Goal: Communication & Community: Answer question/provide support

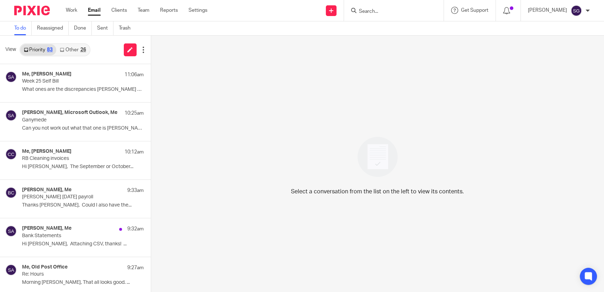
click at [266, 16] on div "Send new email Create task Add client Request signature Get Support Contact Sup…" at bounding box center [411, 10] width 386 height 21
click at [65, 196] on p "Gulabi September ’25 payroll" at bounding box center [62, 197] width 80 height 6
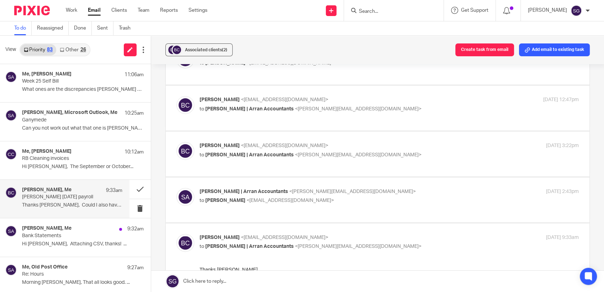
scroll to position [316, 0]
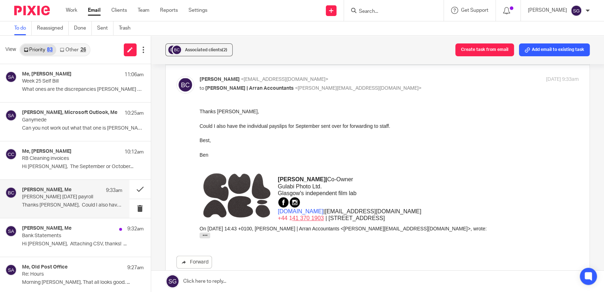
drag, startPoint x: 267, startPoint y: 13, endPoint x: 261, endPoint y: 29, distance: 17.7
click at [266, 15] on div "Send new email Create task Add client Request signature Get Support Contact Sup…" at bounding box center [411, 10] width 386 height 21
drag, startPoint x: 229, startPoint y: 282, endPoint x: 234, endPoint y: 278, distance: 6.3
click at [229, 282] on link at bounding box center [377, 280] width 453 height 21
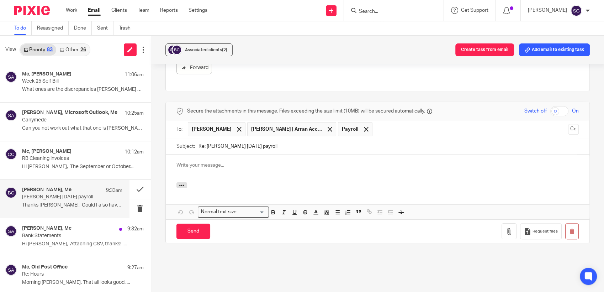
scroll to position [0, 0]
click at [327, 127] on span at bounding box center [329, 129] width 5 height 5
click at [248, 158] on div "HI Ben" at bounding box center [378, 168] width 424 height 28
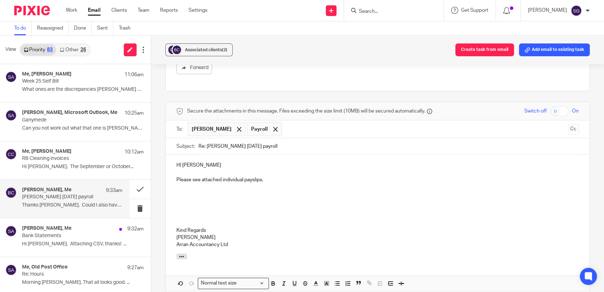
drag, startPoint x: 259, startPoint y: 209, endPoint x: 340, endPoint y: 240, distance: 86.6
click at [260, 219] on p at bounding box center [377, 222] width 402 height 7
click at [291, 226] on p "Kind Regards" at bounding box center [377, 229] width 402 height 7
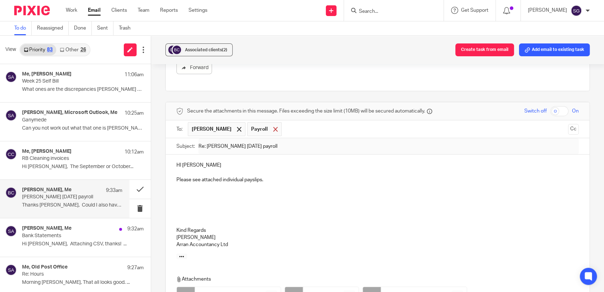
click at [273, 127] on span at bounding box center [275, 129] width 5 height 5
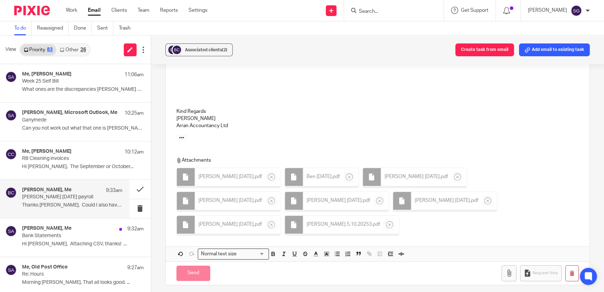
scroll to position [510, 0]
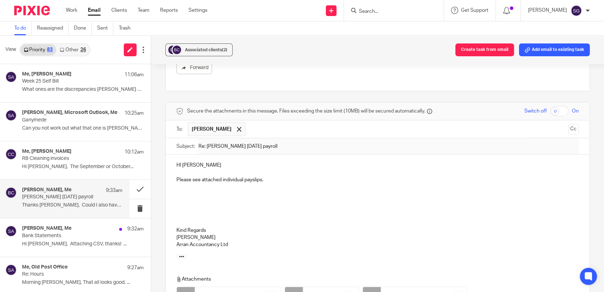
click at [268, 122] on input "text" at bounding box center [407, 129] width 316 height 14
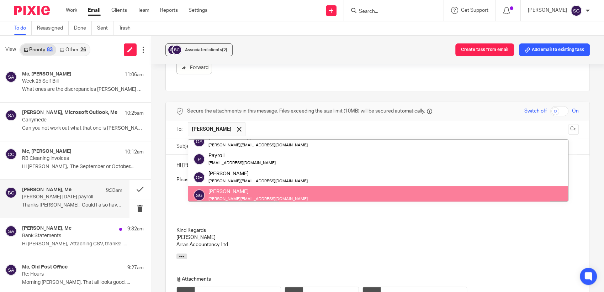
scroll to position [0, 0]
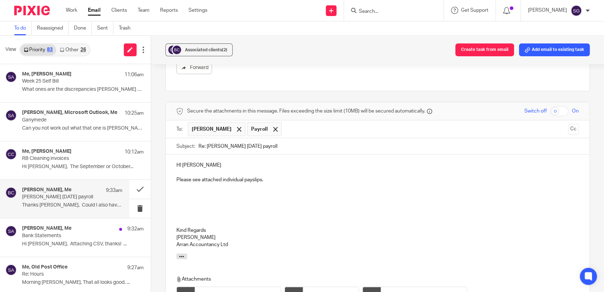
click at [297, 205] on p at bounding box center [377, 208] width 402 height 7
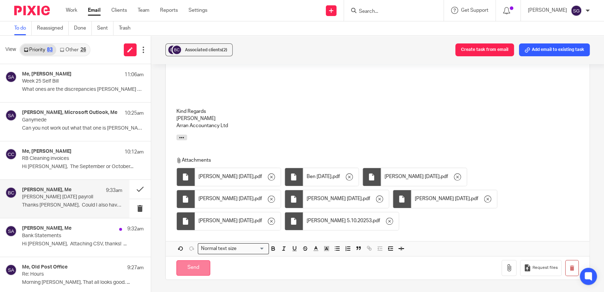
click at [195, 260] on input "Send" at bounding box center [193, 267] width 34 height 15
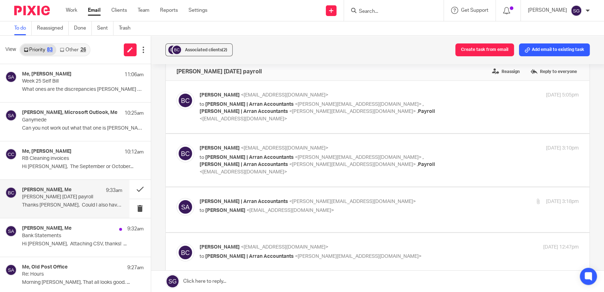
scroll to position [0, 0]
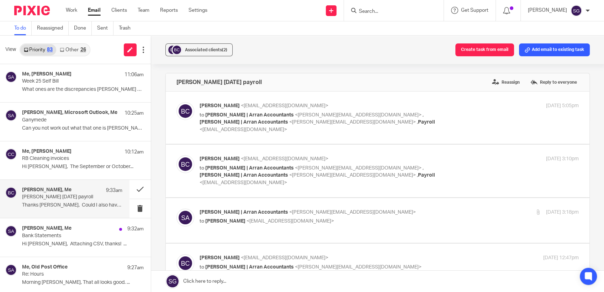
click at [78, 50] on link "Other 26" at bounding box center [72, 49] width 33 height 11
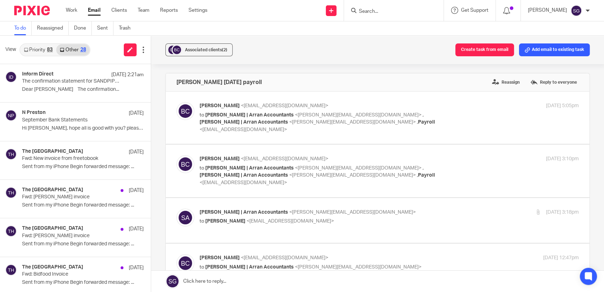
click at [49, 48] on div "83" at bounding box center [50, 49] width 6 height 5
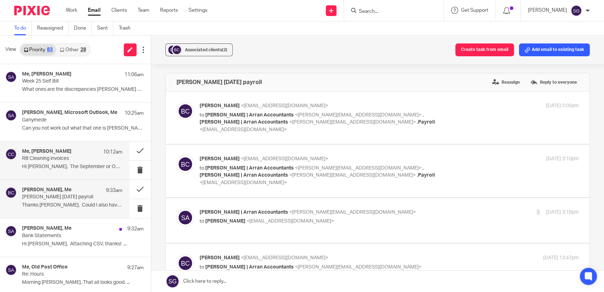
scroll to position [118, 0]
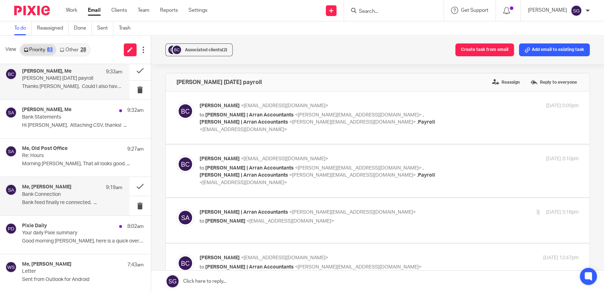
click at [69, 197] on p "Bank Connection" at bounding box center [62, 194] width 80 height 6
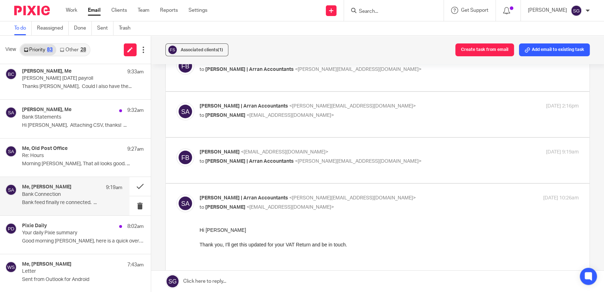
scroll to position [158, 0]
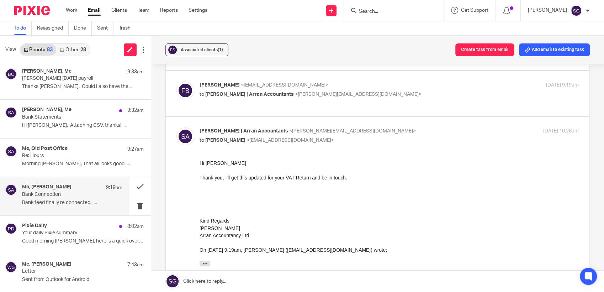
click at [259, 282] on link at bounding box center [377, 280] width 453 height 21
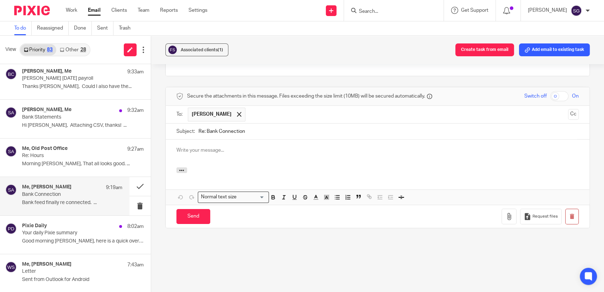
scroll to position [0, 0]
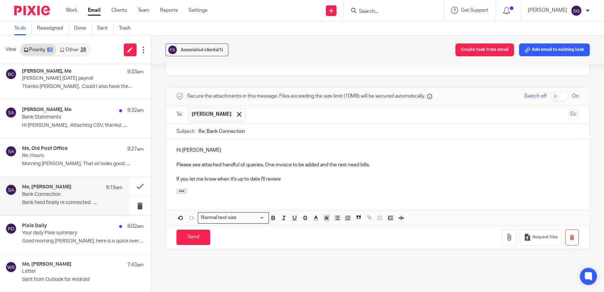
click at [312, 180] on p "If you let me know when it's up to date I'll review" at bounding box center [377, 178] width 402 height 7
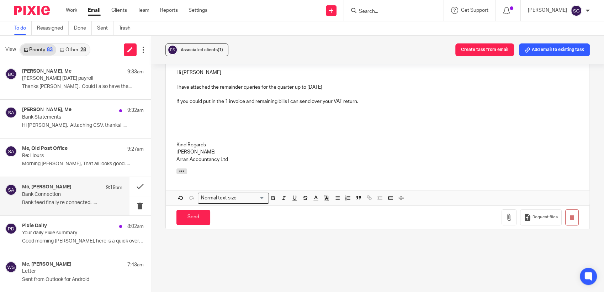
scroll to position [475, 0]
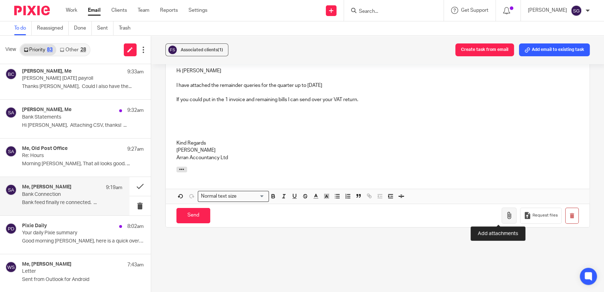
click at [505, 217] on icon "button" at bounding box center [508, 215] width 7 height 7
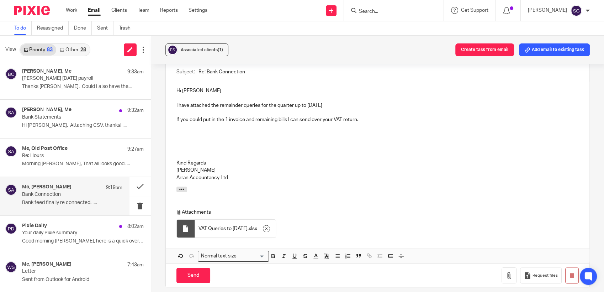
scroll to position [514, 0]
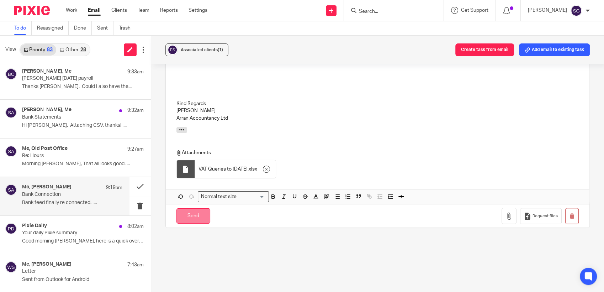
click at [190, 212] on input "Send" at bounding box center [193, 215] width 34 height 15
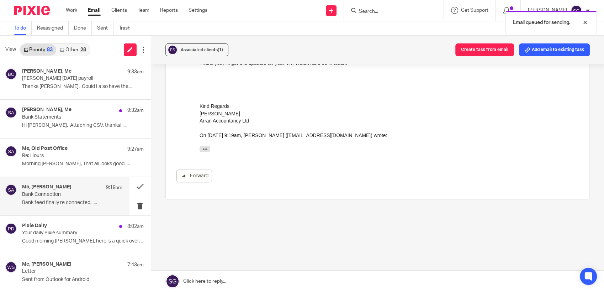
scroll to position [271, 0]
click at [259, 44] on div "Associated clients (1) Create task from email Add email to existing task" at bounding box center [377, 50] width 453 height 28
click at [378, 11] on input "Search" at bounding box center [390, 12] width 64 height 6
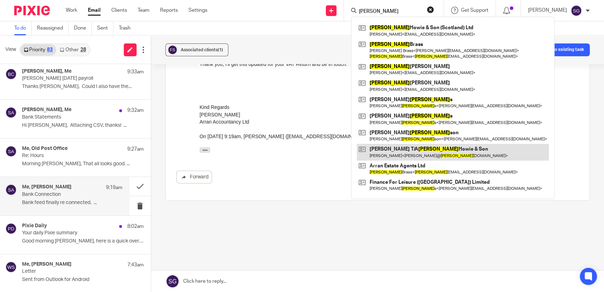
type input "robert"
click at [409, 148] on link at bounding box center [453, 152] width 192 height 16
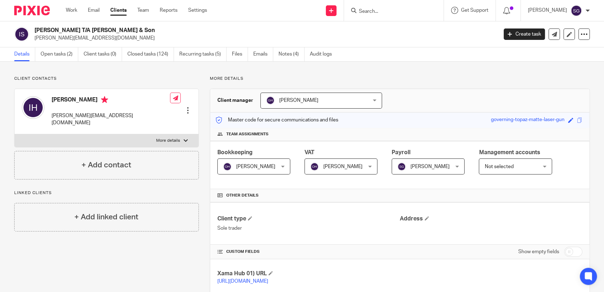
click at [253, 21] on div "Ian Howie T/A Robert Howie & Son ian@roberthowieandson.co.uk Create task Update…" at bounding box center [302, 34] width 604 height 26
click at [170, 95] on link at bounding box center [175, 97] width 11 height 11
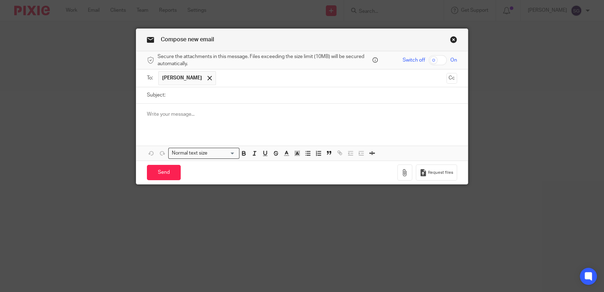
click at [195, 95] on input "Subject:" at bounding box center [313, 95] width 288 height 16
type input "Bank Statements"
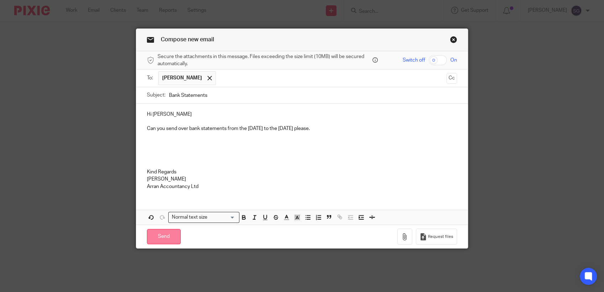
click at [162, 235] on input "Send" at bounding box center [164, 236] width 34 height 15
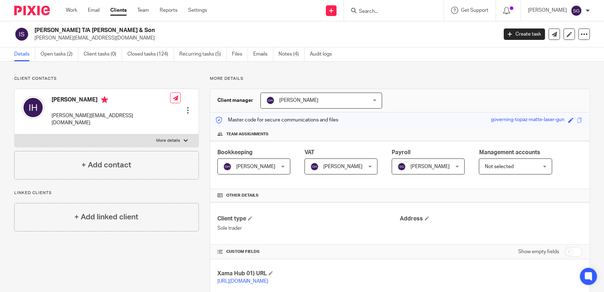
click at [372, 10] on input "Search" at bounding box center [390, 12] width 64 height 6
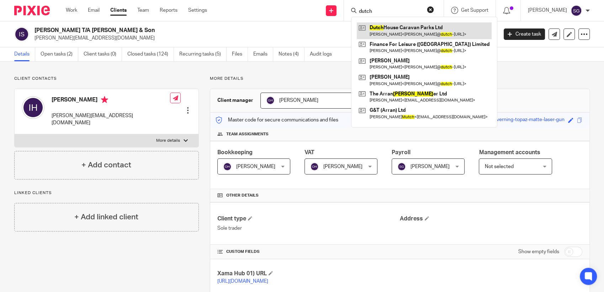
type input "dutch"
click at [384, 37] on link at bounding box center [424, 30] width 135 height 16
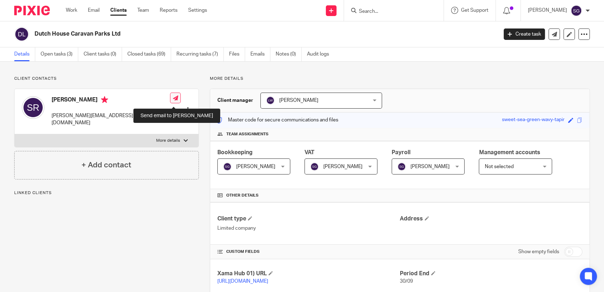
click at [173, 101] on icon at bounding box center [175, 97] width 5 height 5
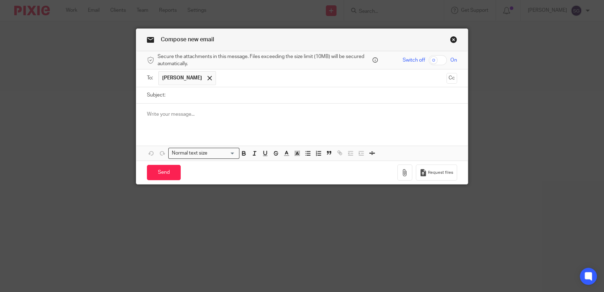
click at [235, 96] on input "Subject:" at bounding box center [313, 95] width 288 height 16
type input "September"
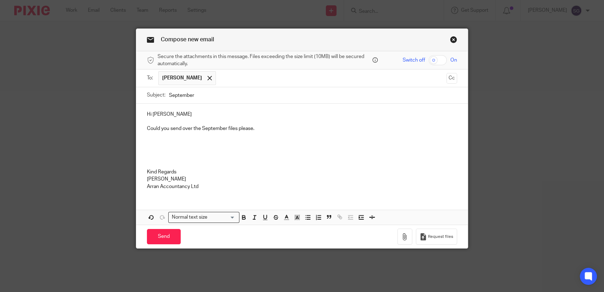
click at [258, 129] on p "Could you send over the September files please." at bounding box center [302, 128] width 310 height 7
click at [160, 236] on input "Send" at bounding box center [164, 236] width 34 height 15
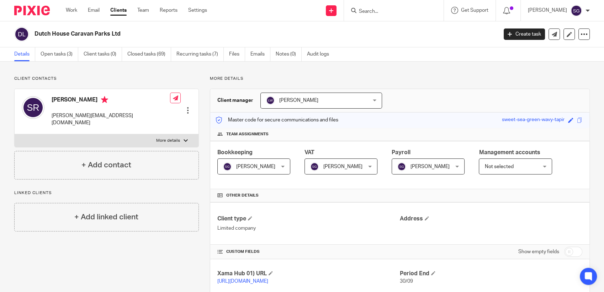
click at [390, 13] on input "Search" at bounding box center [390, 12] width 64 height 6
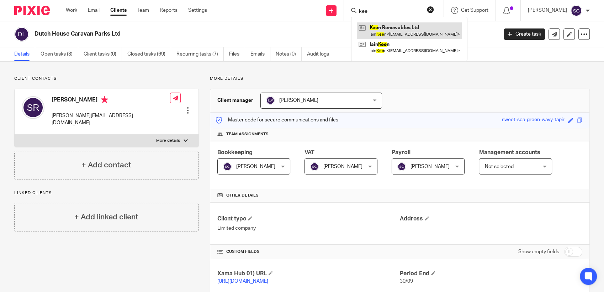
type input "kee"
click at [405, 31] on link at bounding box center [409, 30] width 105 height 16
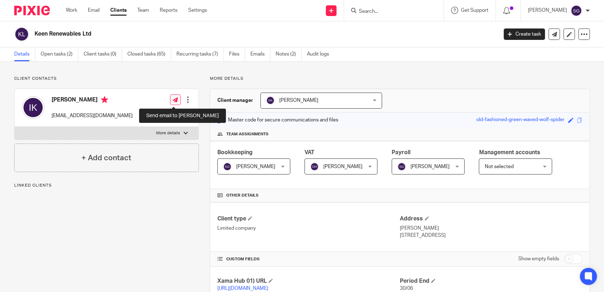
click at [176, 99] on icon at bounding box center [174, 99] width 5 height 5
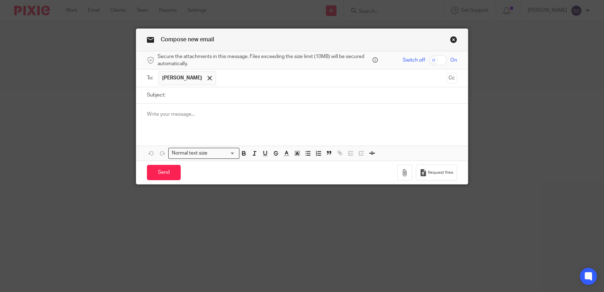
click at [201, 92] on input "Subject:" at bounding box center [313, 95] width 288 height 16
type input "VAT Return"
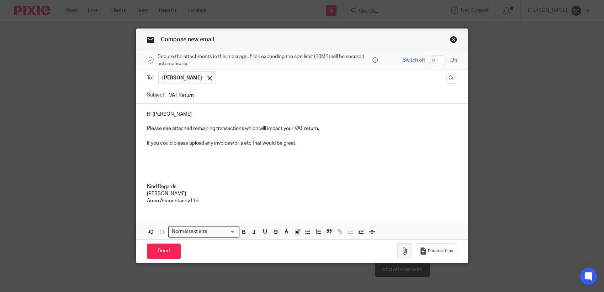
click at [402, 251] on icon "button" at bounding box center [404, 250] width 7 height 7
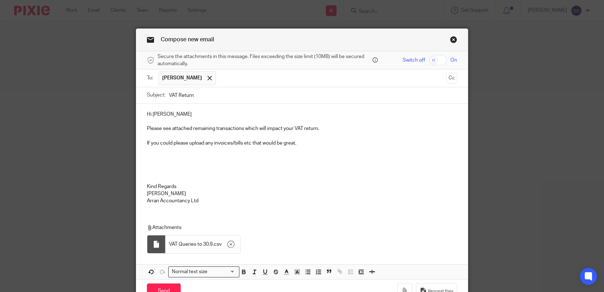
click at [302, 143] on p "If you could please upload any invoices/bills etc that would be great." at bounding box center [302, 142] width 310 height 7
click at [224, 180] on p at bounding box center [302, 178] width 310 height 7
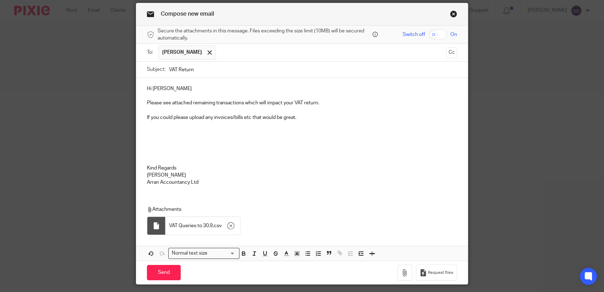
scroll to position [39, 0]
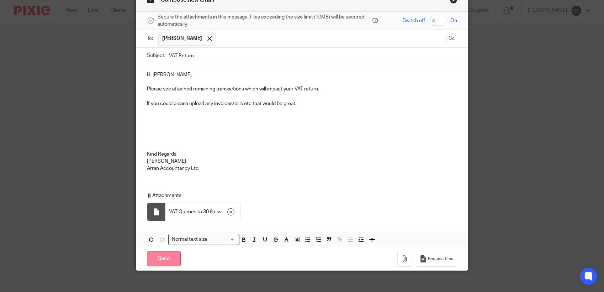
click at [158, 258] on input "Send" at bounding box center [164, 258] width 34 height 15
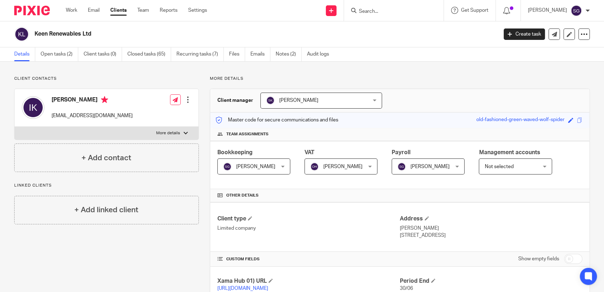
click at [304, 15] on div "Send new email Create task Add client Request signature Get Support Contact Sup…" at bounding box center [411, 10] width 386 height 21
click at [308, 15] on div "Send new email Create task Add client Request signature Get Support Contact Sup…" at bounding box center [411, 10] width 386 height 21
click at [293, 50] on link "Notes (2)" at bounding box center [289, 54] width 26 height 14
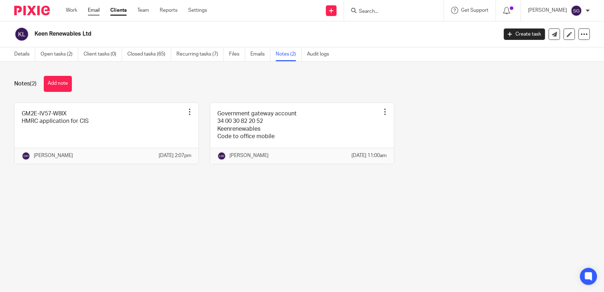
drag, startPoint x: 89, startPoint y: 10, endPoint x: 203, endPoint y: 11, distance: 114.5
click at [89, 10] on link "Email" at bounding box center [94, 10] width 12 height 7
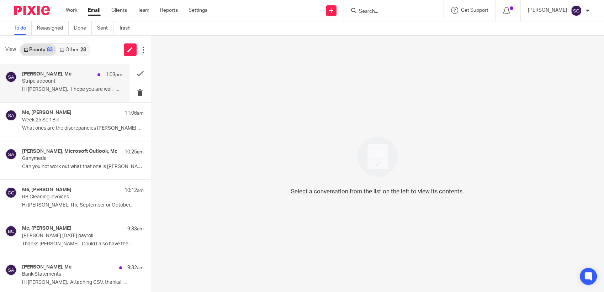
click at [71, 82] on p "Stripe account" at bounding box center [62, 81] width 80 height 6
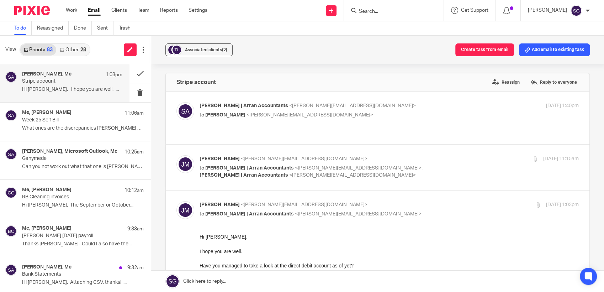
click at [77, 49] on link "Other 28" at bounding box center [72, 49] width 33 height 11
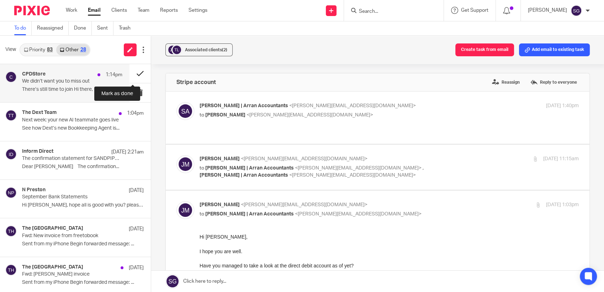
click at [129, 70] on button at bounding box center [139, 73] width 21 height 19
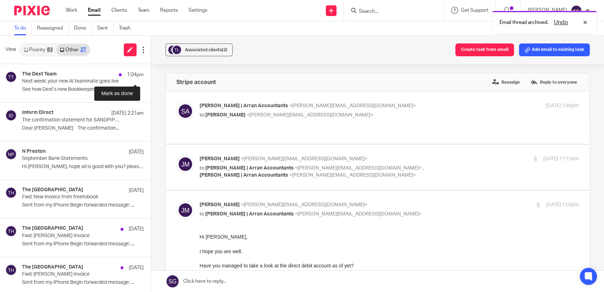
click at [151, 70] on button at bounding box center [154, 73] width 6 height 19
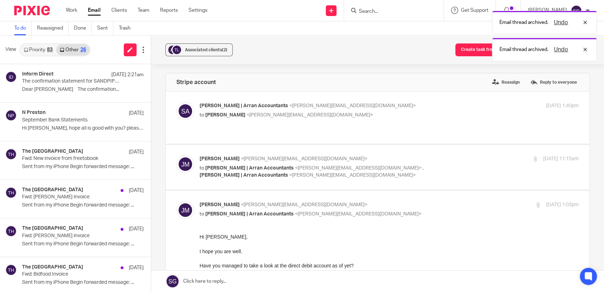
click at [39, 49] on link "Priority 83" at bounding box center [38, 49] width 36 height 11
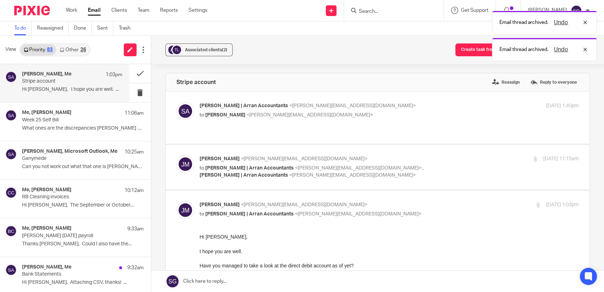
click at [97, 56] on div "View Priority 83 Other 26" at bounding box center [75, 50] width 151 height 28
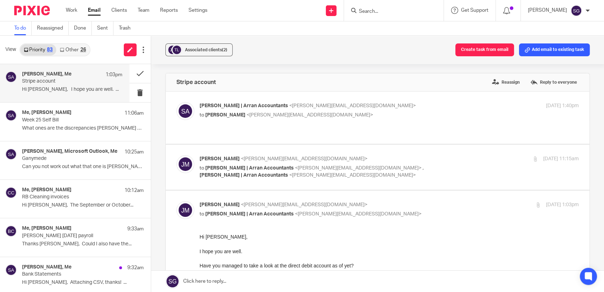
click at [239, 286] on link at bounding box center [377, 280] width 453 height 21
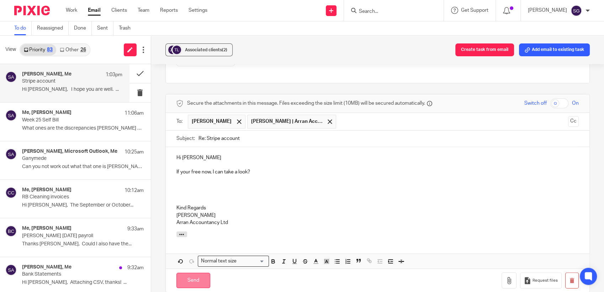
click at [200, 273] on input "Send" at bounding box center [193, 279] width 34 height 15
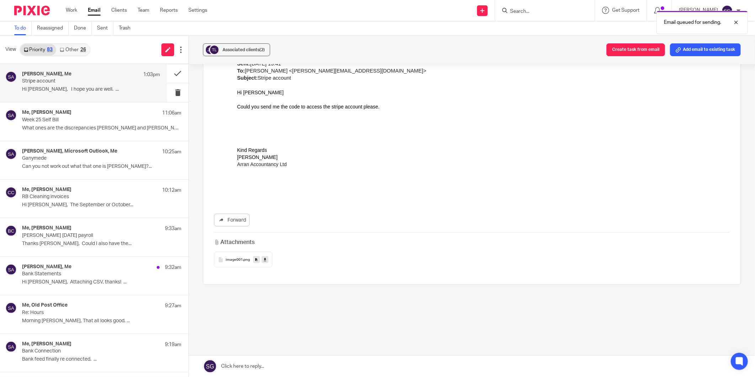
scroll to position [354, 0]
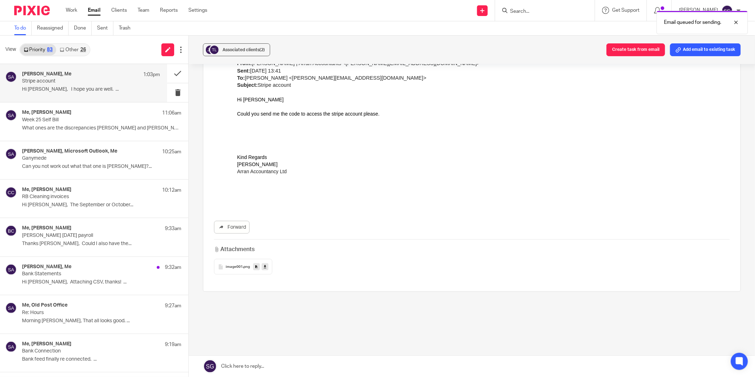
drag, startPoint x: 95, startPoint y: 10, endPoint x: 156, endPoint y: 12, distance: 60.5
click at [96, 10] on link "Email" at bounding box center [94, 10] width 13 height 7
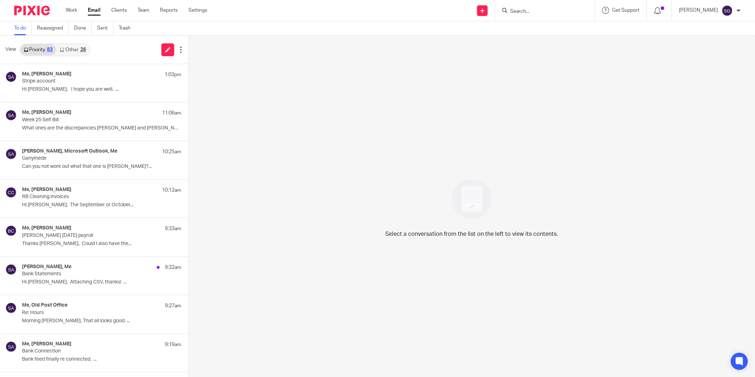
click at [74, 50] on link "Other 26" at bounding box center [72, 49] width 33 height 11
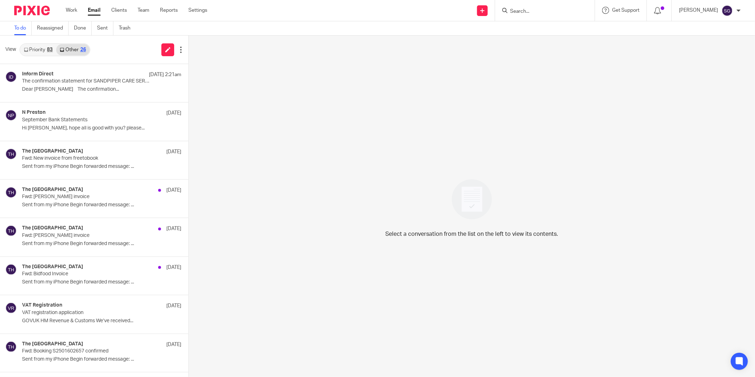
click at [45, 50] on link "Priority 83" at bounding box center [38, 49] width 36 height 11
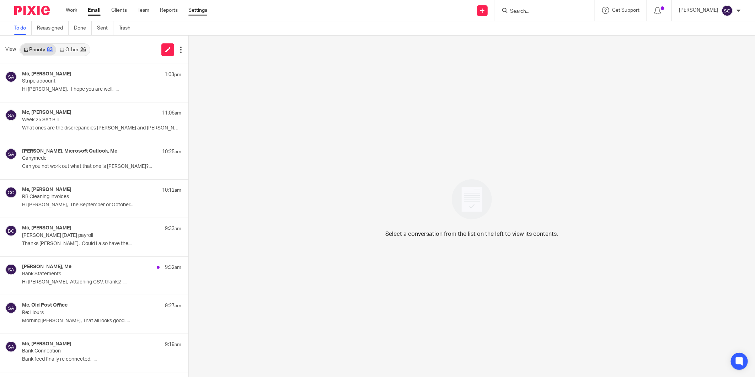
drag, startPoint x: 91, startPoint y: 11, endPoint x: 199, endPoint y: 11, distance: 108.1
click at [91, 11] on link "Email" at bounding box center [94, 10] width 13 height 7
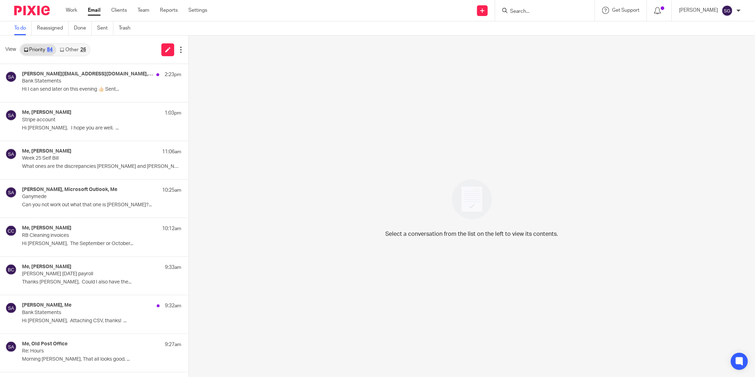
click at [107, 49] on div "View Priority 84 Other 26" at bounding box center [94, 50] width 188 height 28
click at [67, 122] on p "Stripe account" at bounding box center [77, 120] width 110 height 6
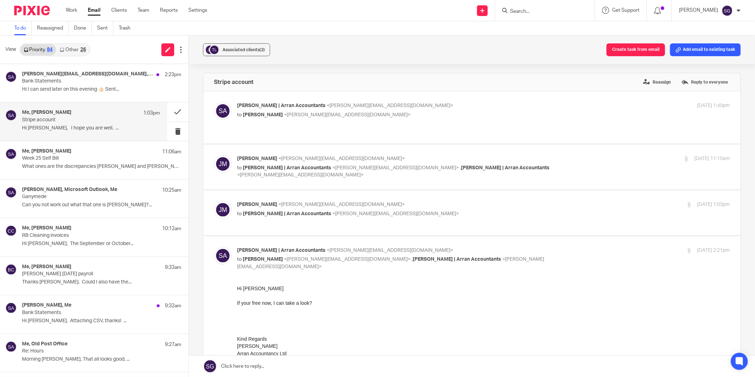
click at [91, 10] on link "Email" at bounding box center [94, 10] width 13 height 7
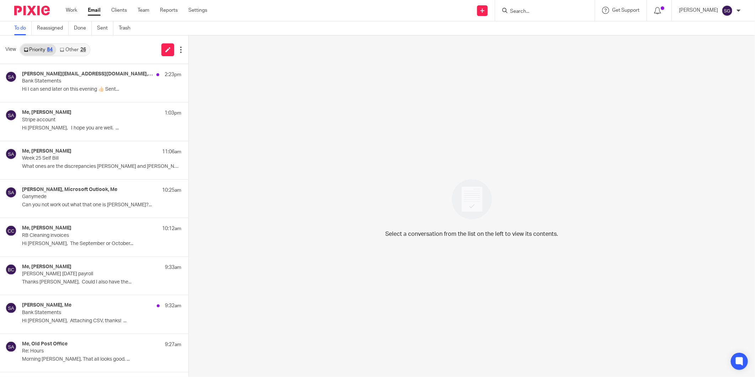
click at [98, 11] on link "Email" at bounding box center [94, 10] width 13 height 7
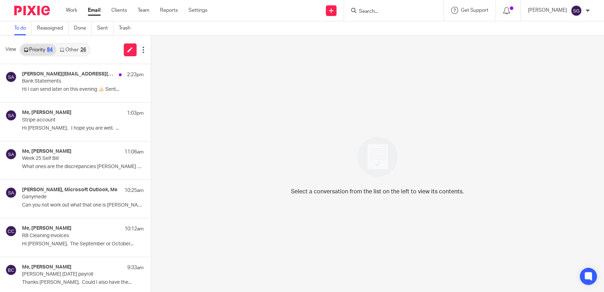
click at [94, 10] on link "Email" at bounding box center [94, 10] width 13 height 7
click at [91, 10] on link "Email" at bounding box center [94, 10] width 13 height 7
